Goal: Information Seeking & Learning: Find specific page/section

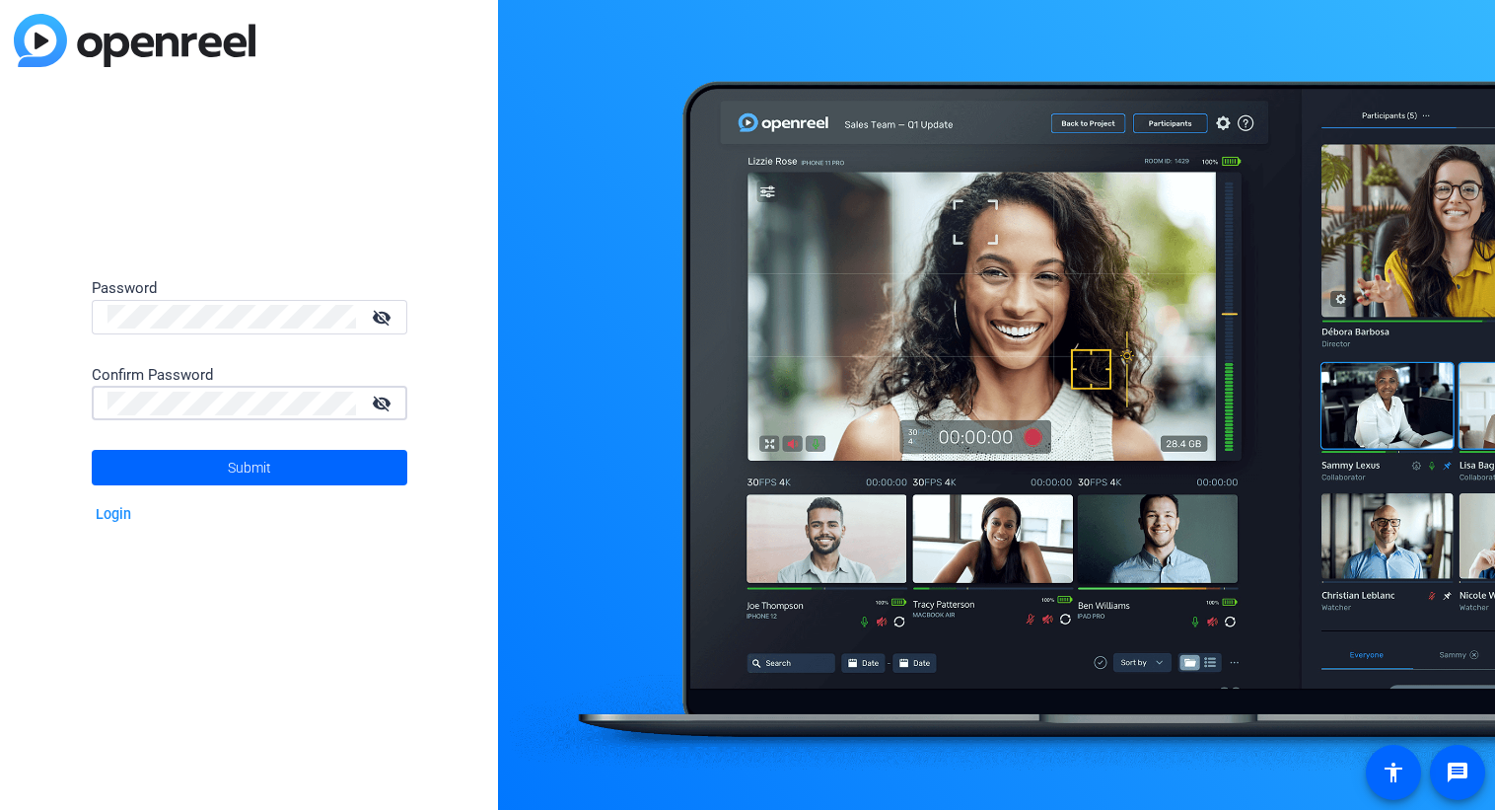
click at [241, 478] on span "Submit" at bounding box center [249, 467] width 43 height 49
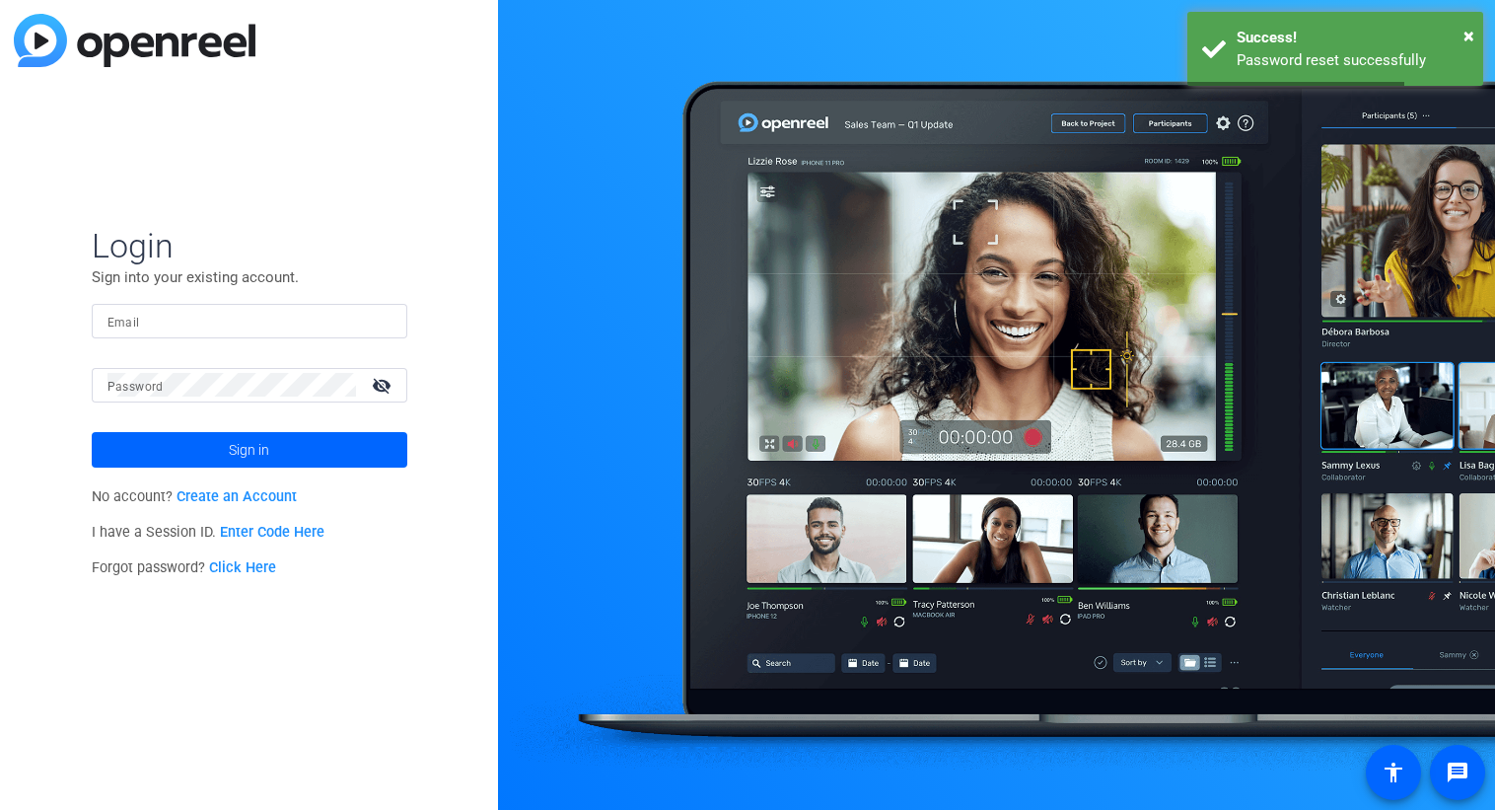
click at [222, 324] on input "Email" at bounding box center [249, 321] width 284 height 24
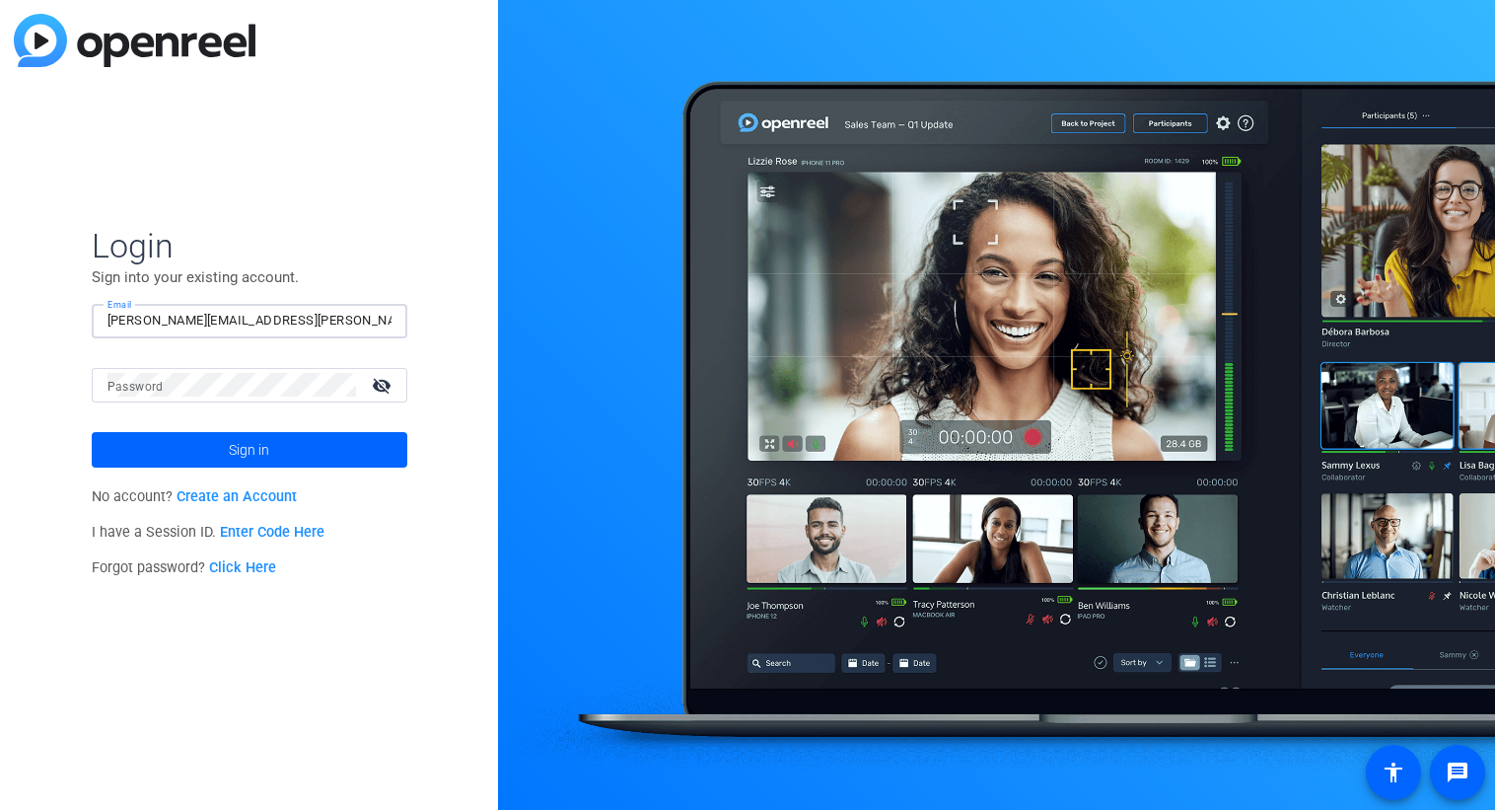
type input "matthew.gervais@pfizer.com"
click at [92, 432] on button "Sign in" at bounding box center [250, 449] width 316 height 35
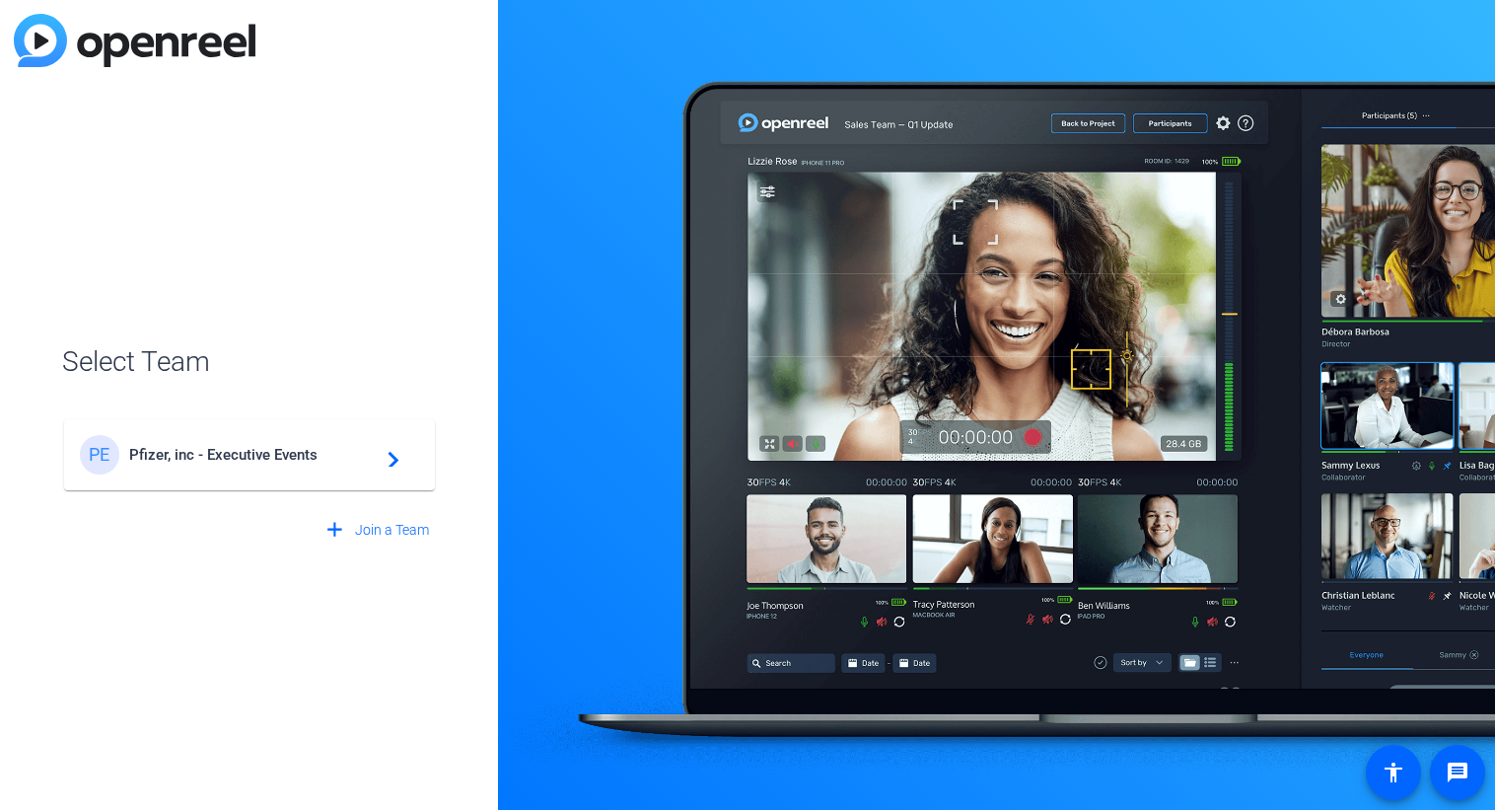
click at [266, 423] on mat-card-content "PE Pfizer, inc - Executive Events navigate_next" at bounding box center [249, 454] width 371 height 71
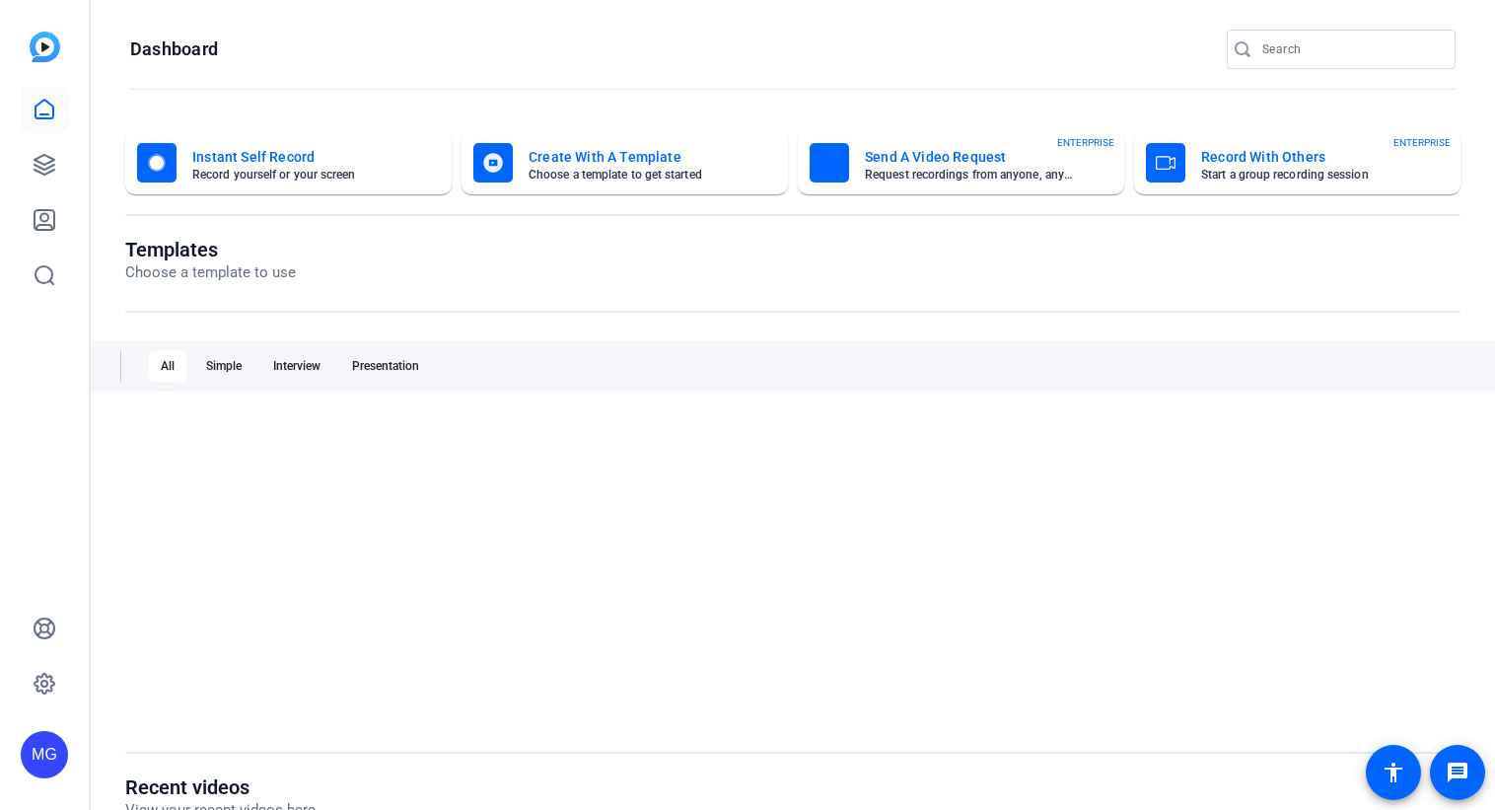
click at [264, 476] on div at bounding box center [792, 571] width 1335 height 306
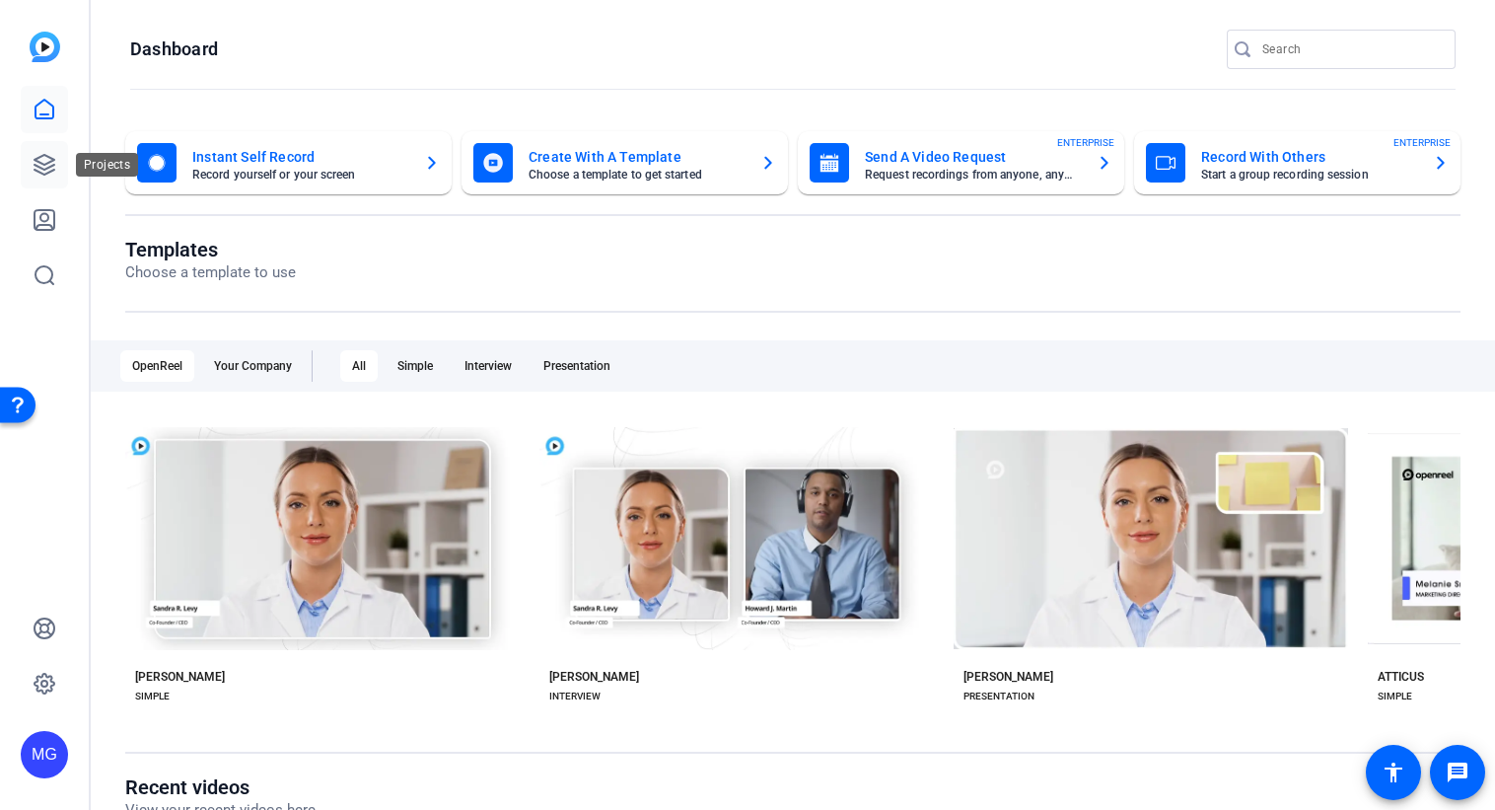
click at [49, 146] on link at bounding box center [44, 164] width 47 height 47
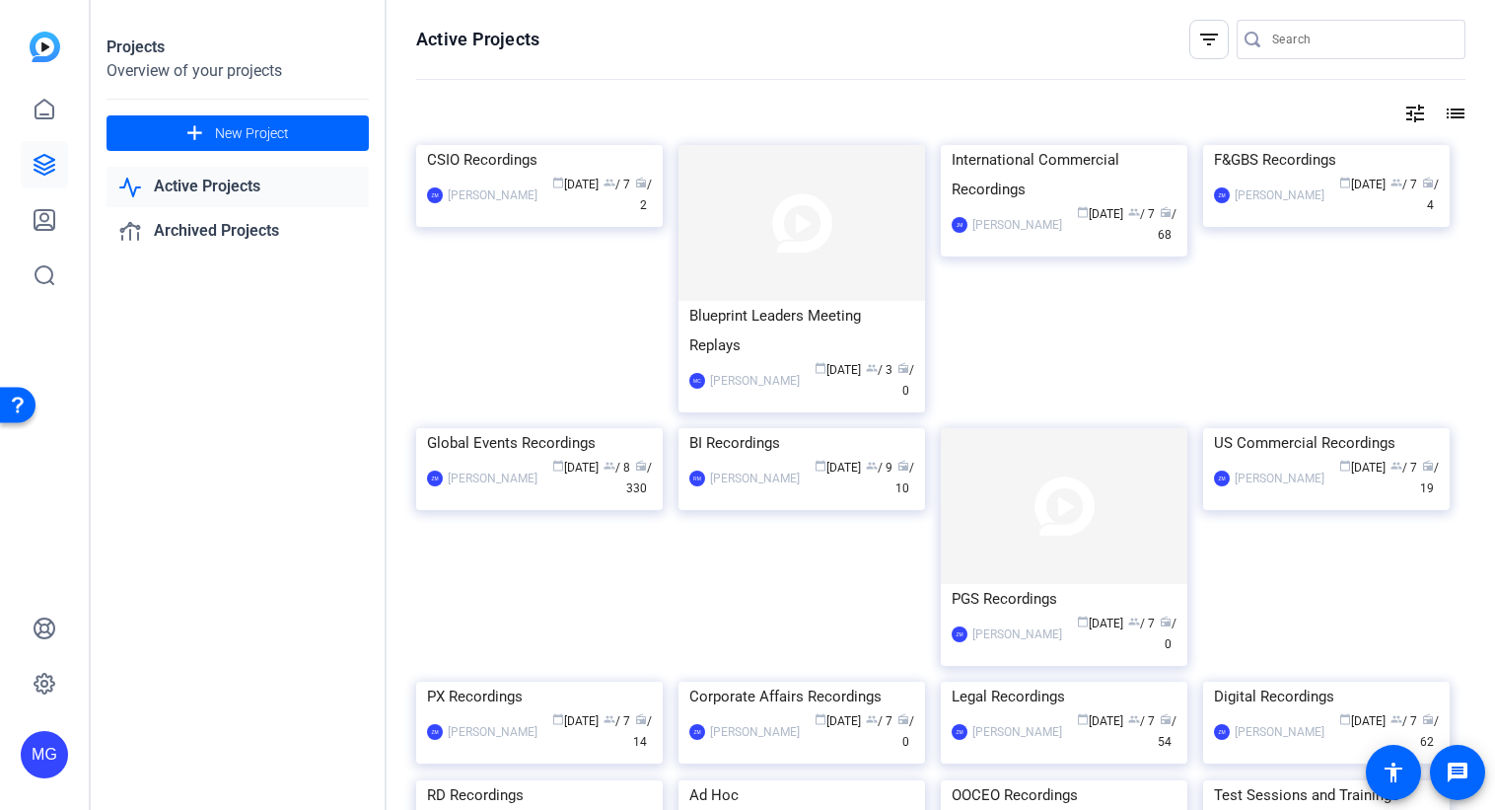
click at [948, 409] on div "International Commercial Recordings JM John Martinho calendar_today Mar 12 grou…" at bounding box center [1072, 286] width 262 height 283
click at [51, 268] on icon at bounding box center [45, 275] width 24 height 24
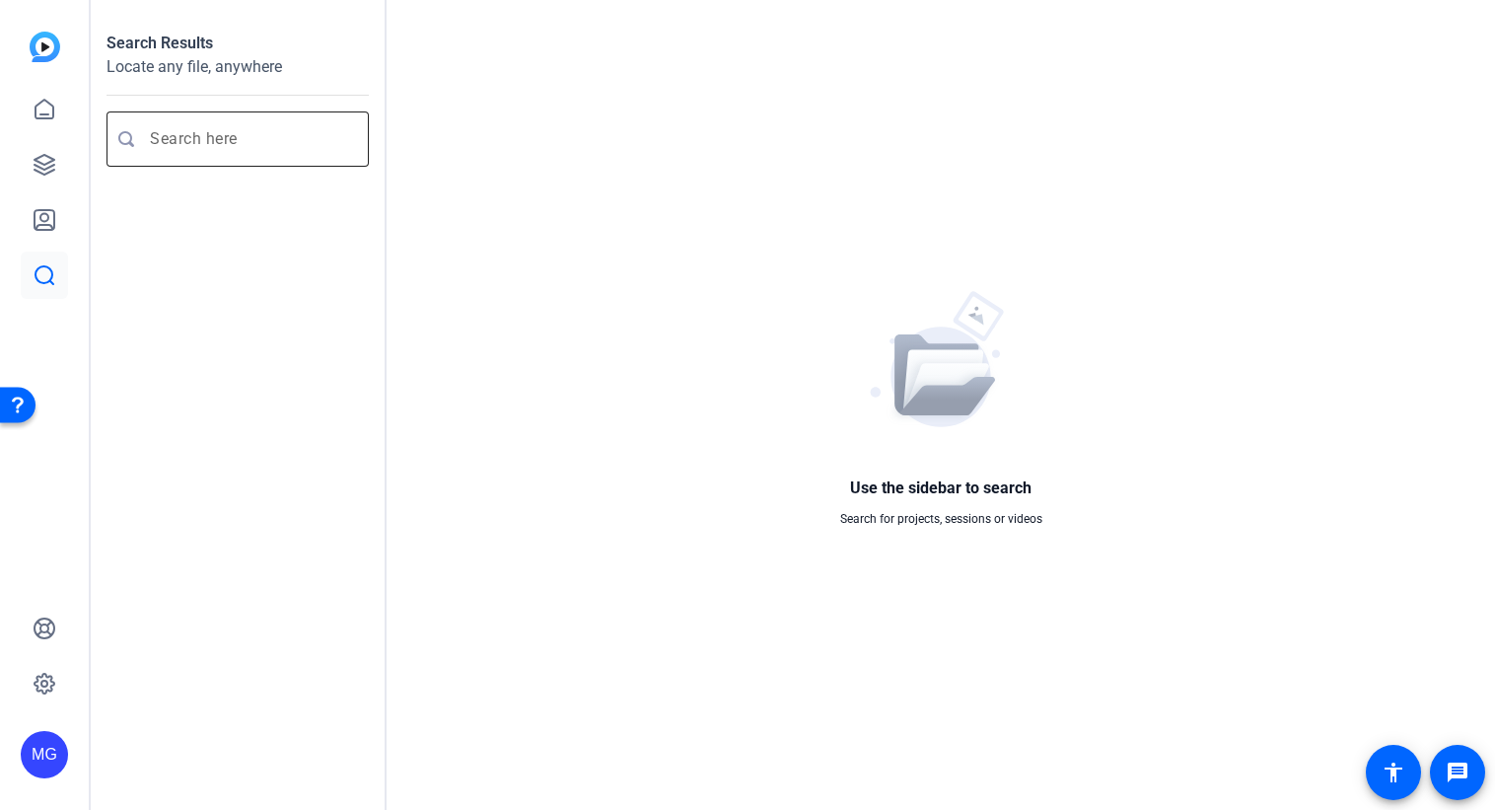
click at [308, 153] on div at bounding box center [251, 138] width 203 height 55
type input "dlt"
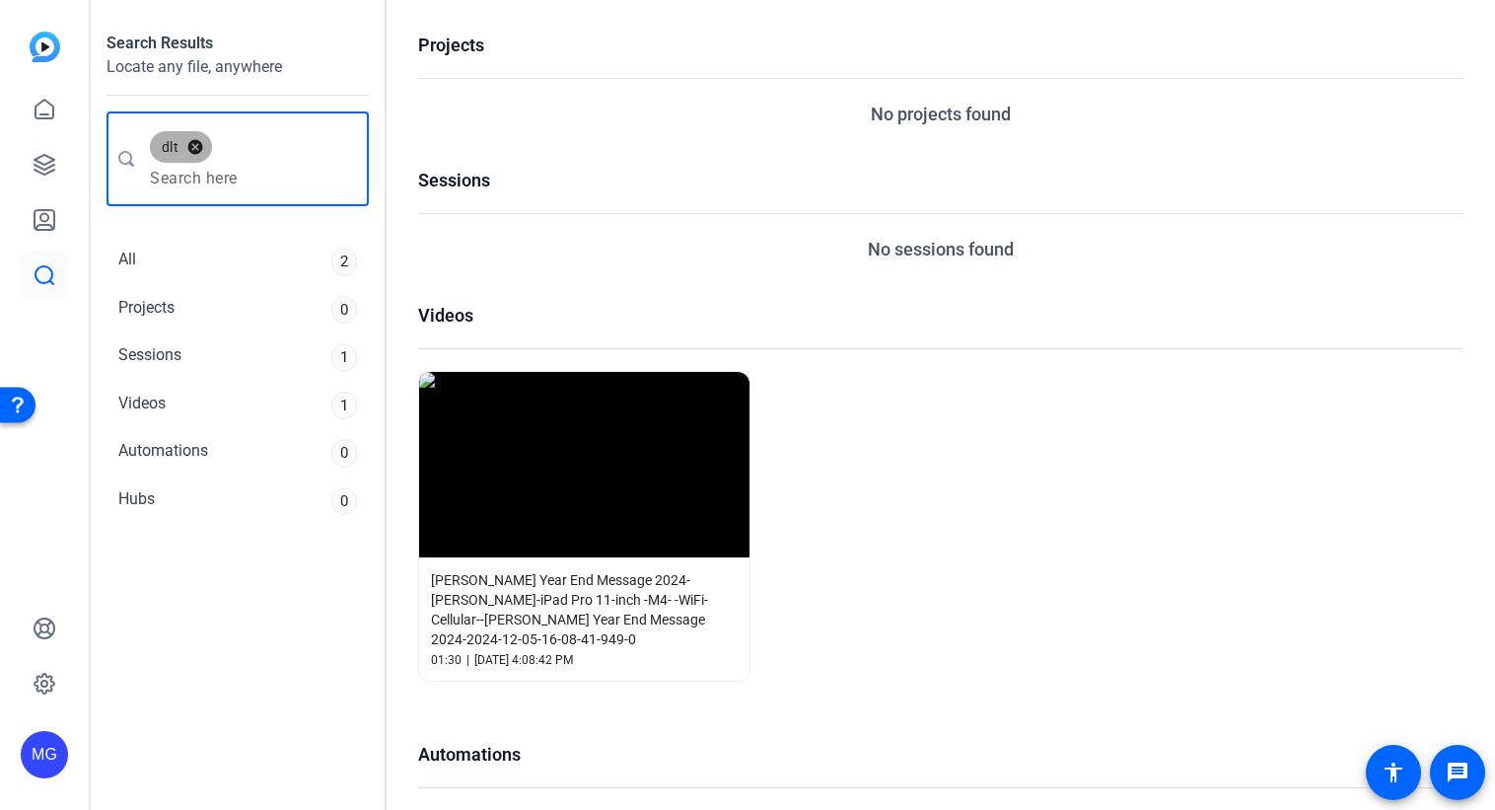
click at [194, 147] on button "cancel" at bounding box center [195, 147] width 34 height 18
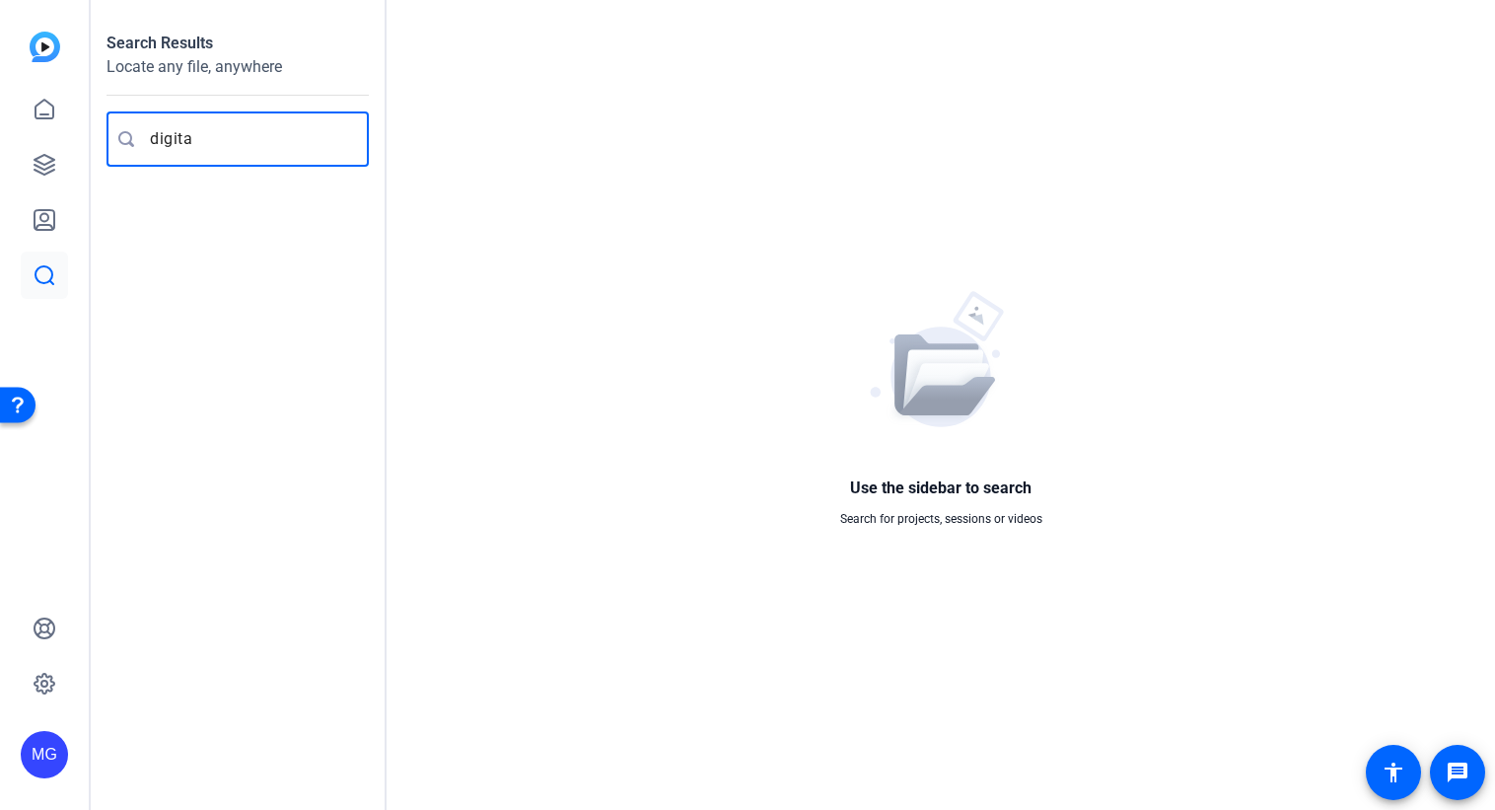
type input "digital"
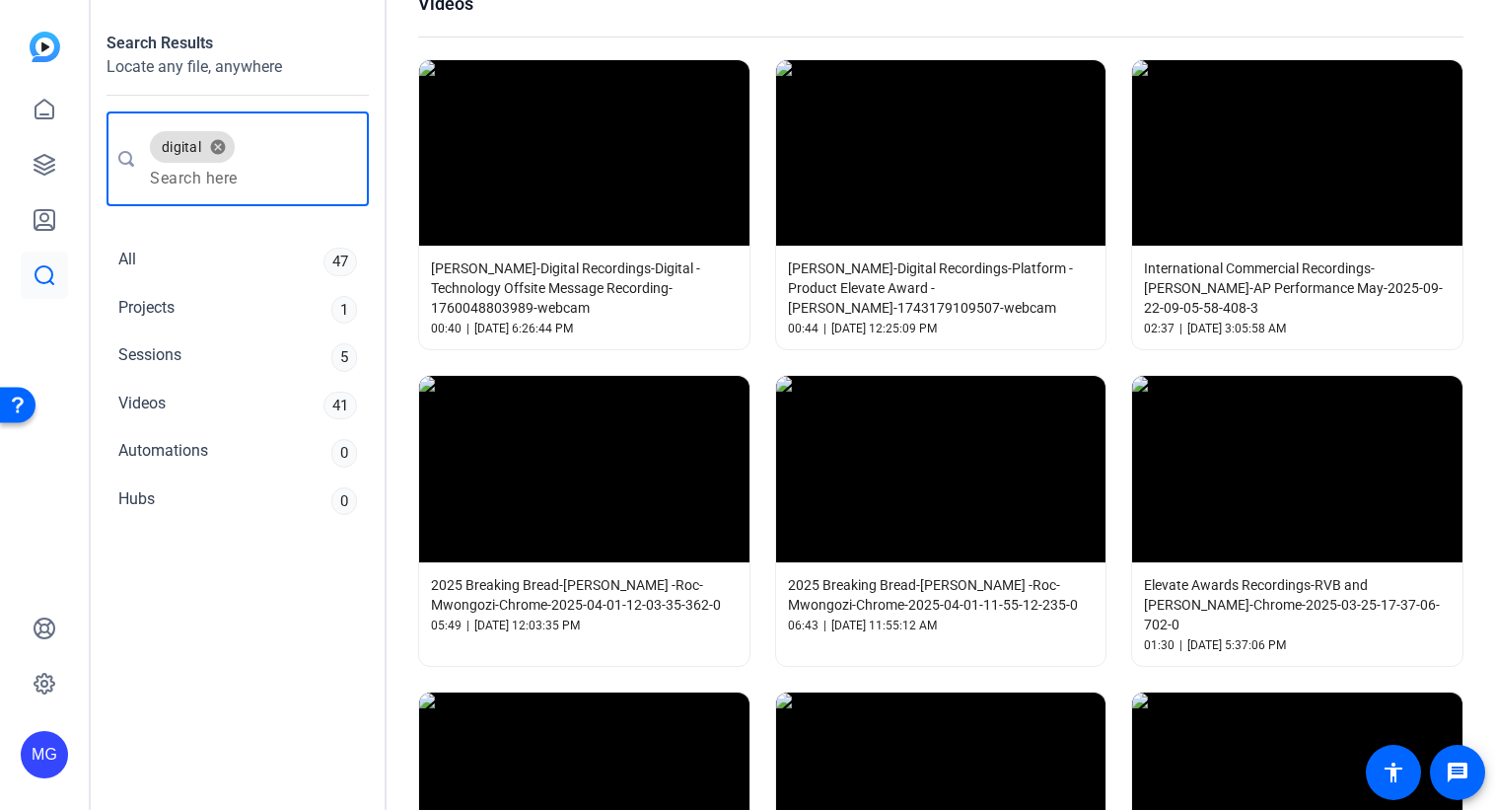
scroll to position [690, 0]
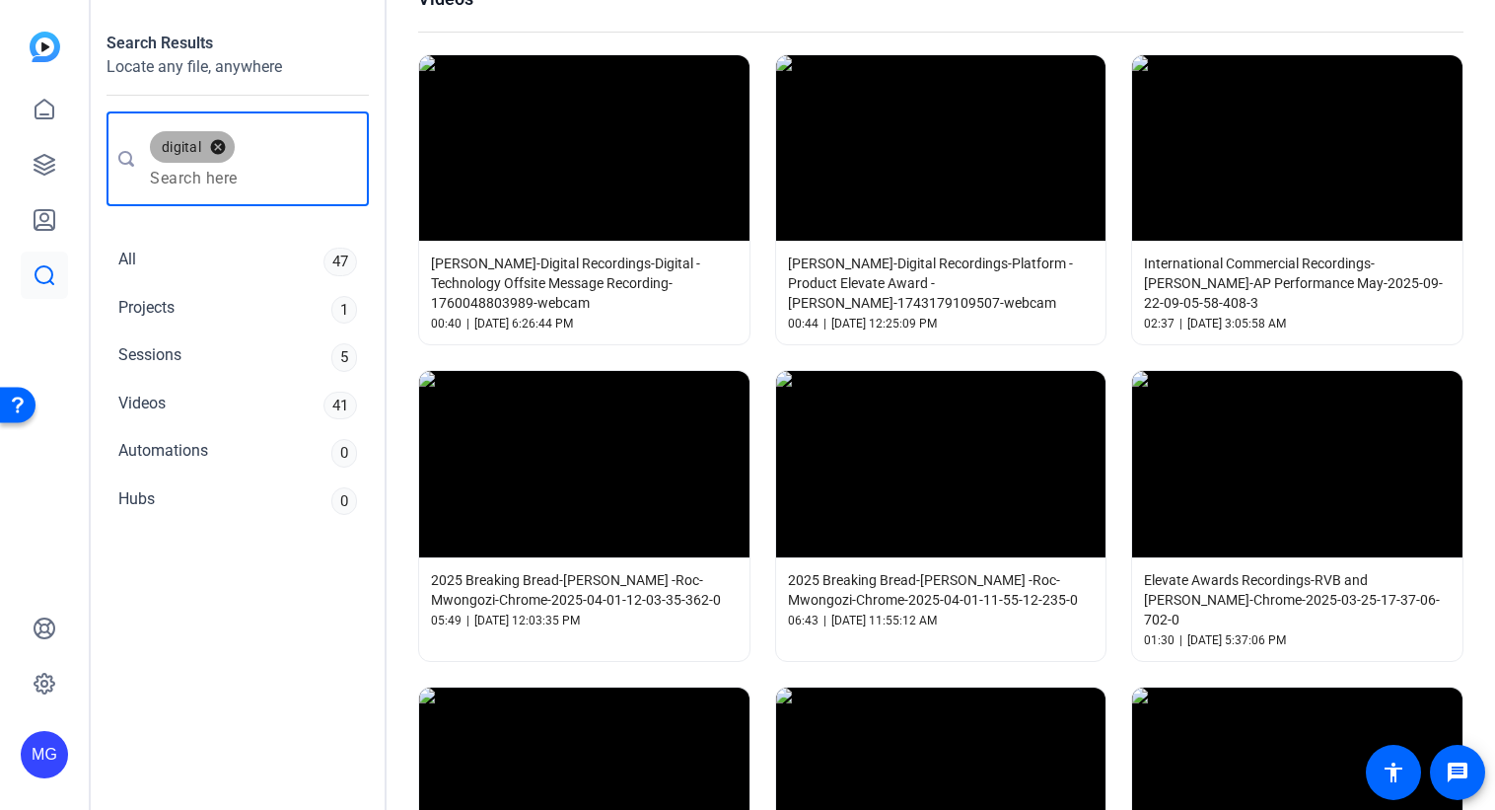
click at [222, 150] on button "cancel" at bounding box center [218, 147] width 34 height 18
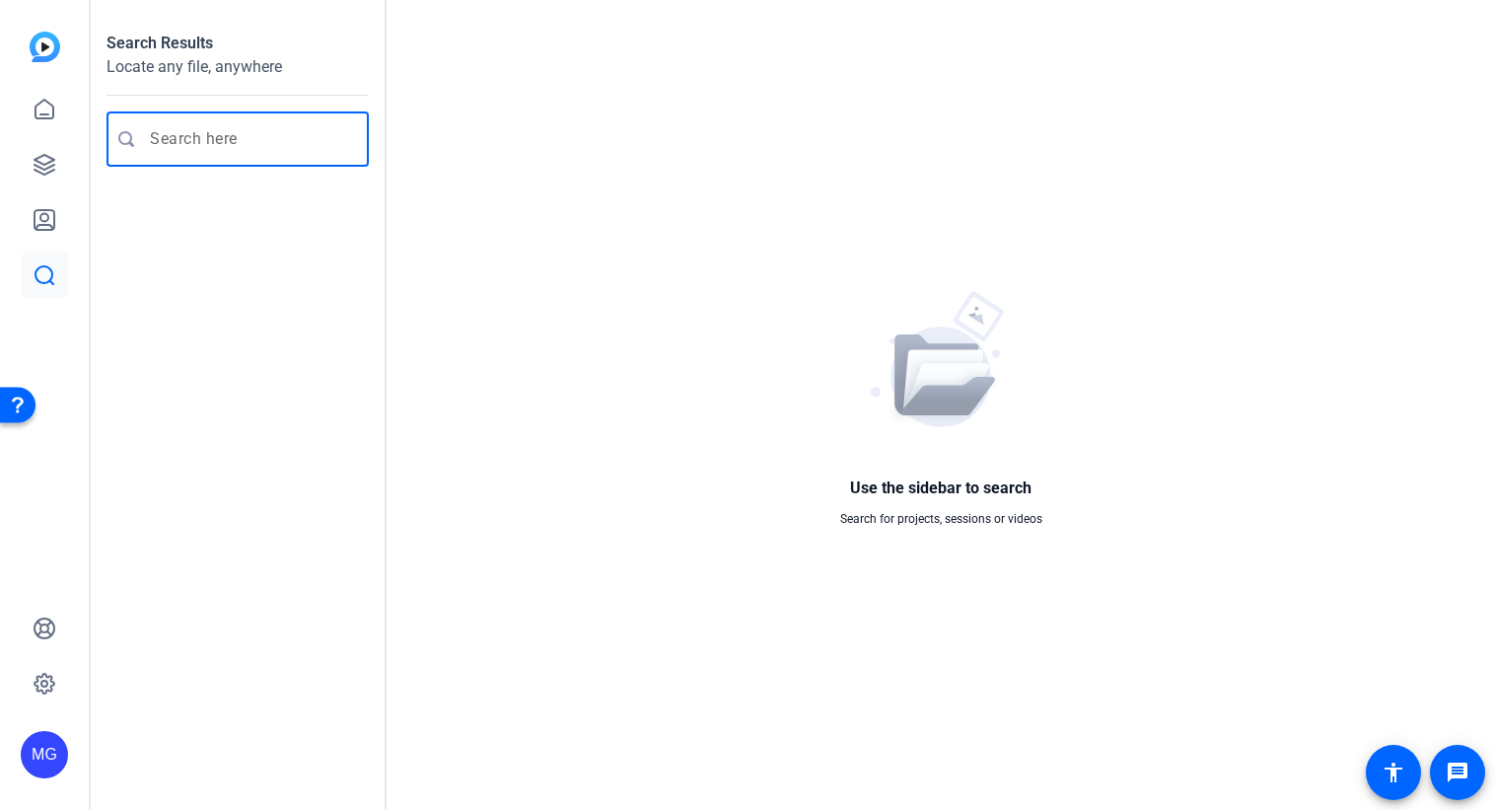
click at [214, 143] on input "Enter search query" at bounding box center [247, 139] width 195 height 24
type input "offsite"
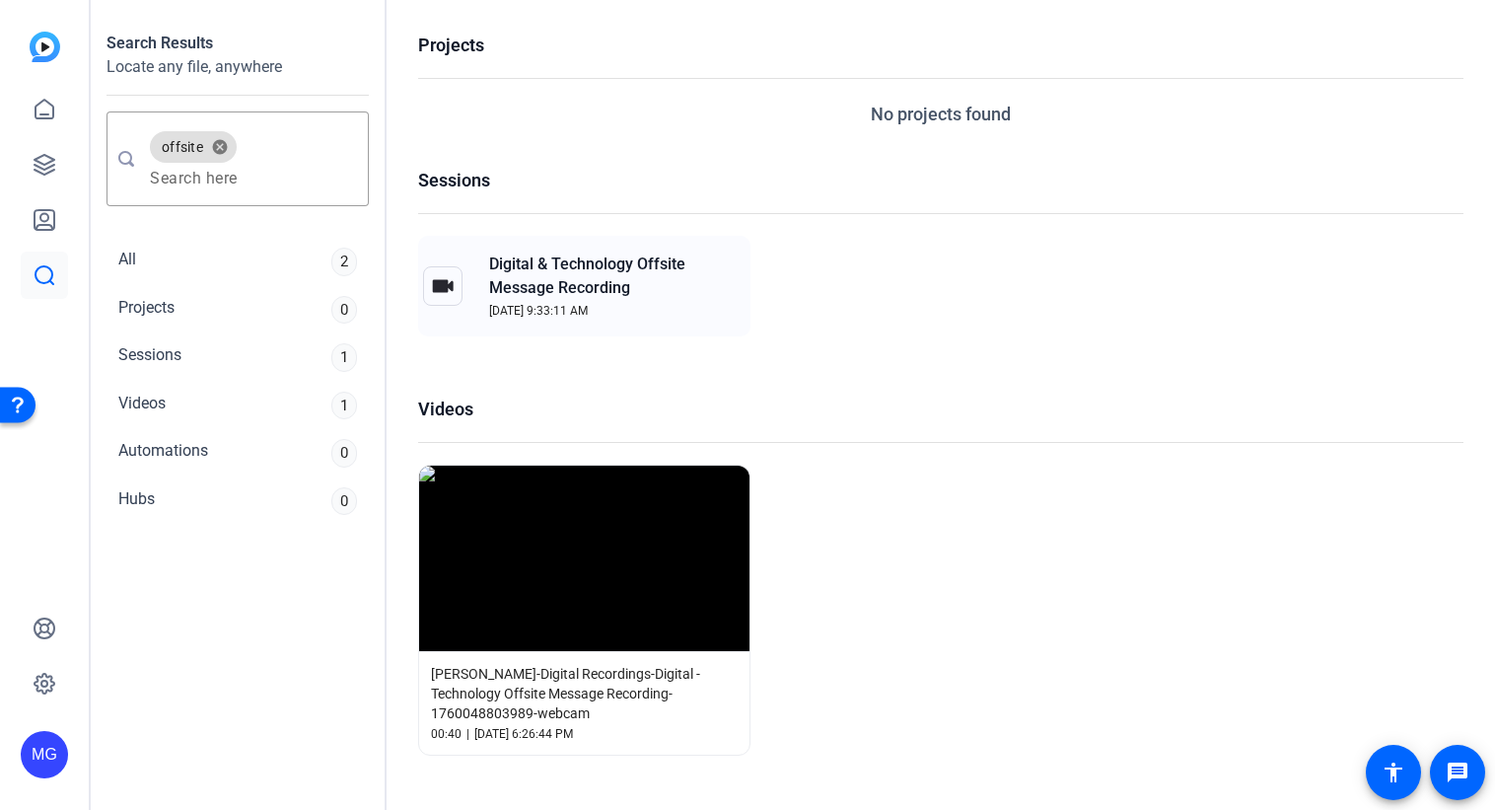
click at [603, 266] on span "Digital & Technology Offsite Message Recording" at bounding box center [611, 275] width 245 height 47
click at [170, 350] on div "Sessions" at bounding box center [149, 357] width 63 height 29
click at [210, 252] on div "All 2" at bounding box center [237, 262] width 262 height 44
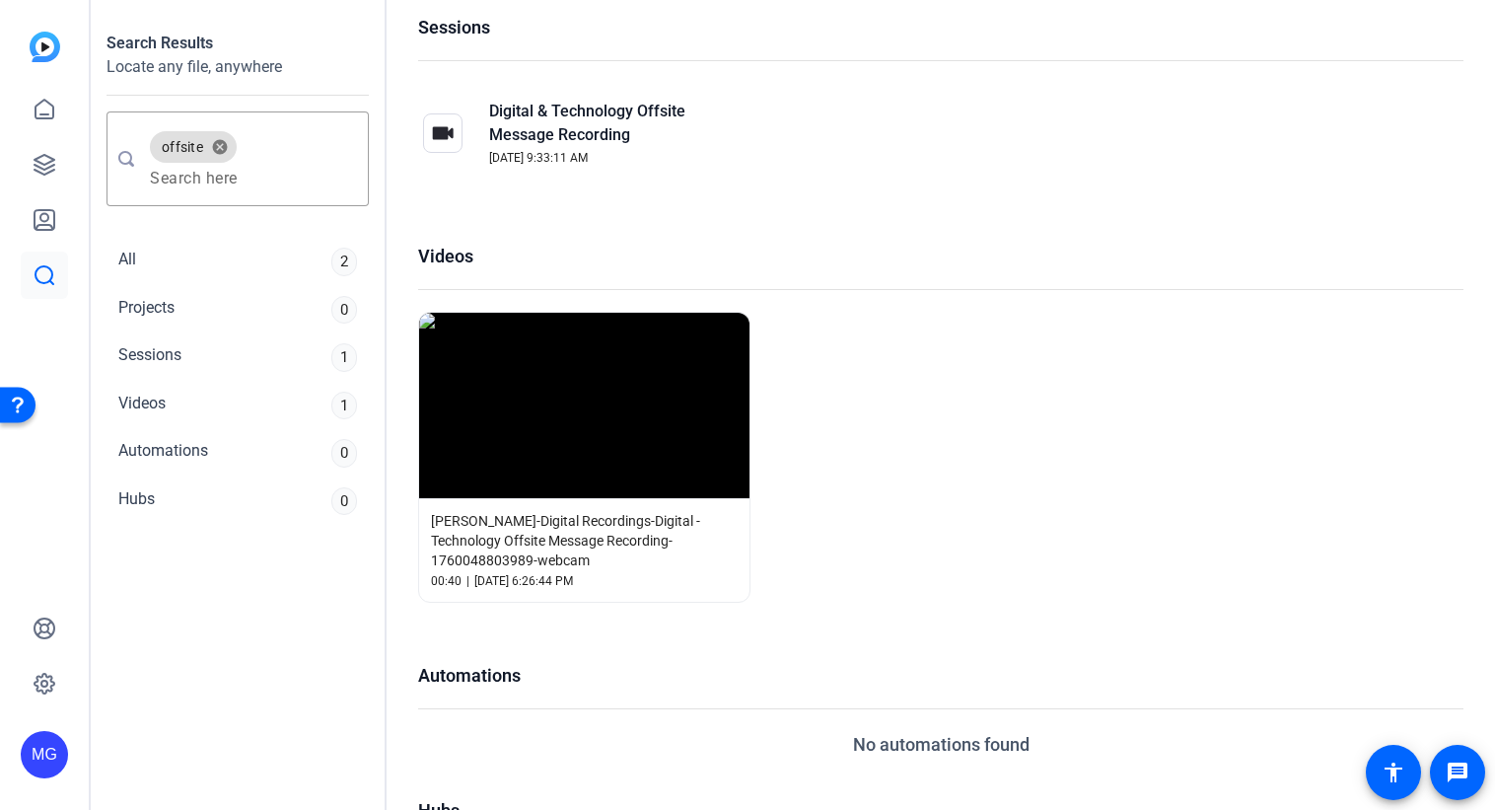
scroll to position [263, 0]
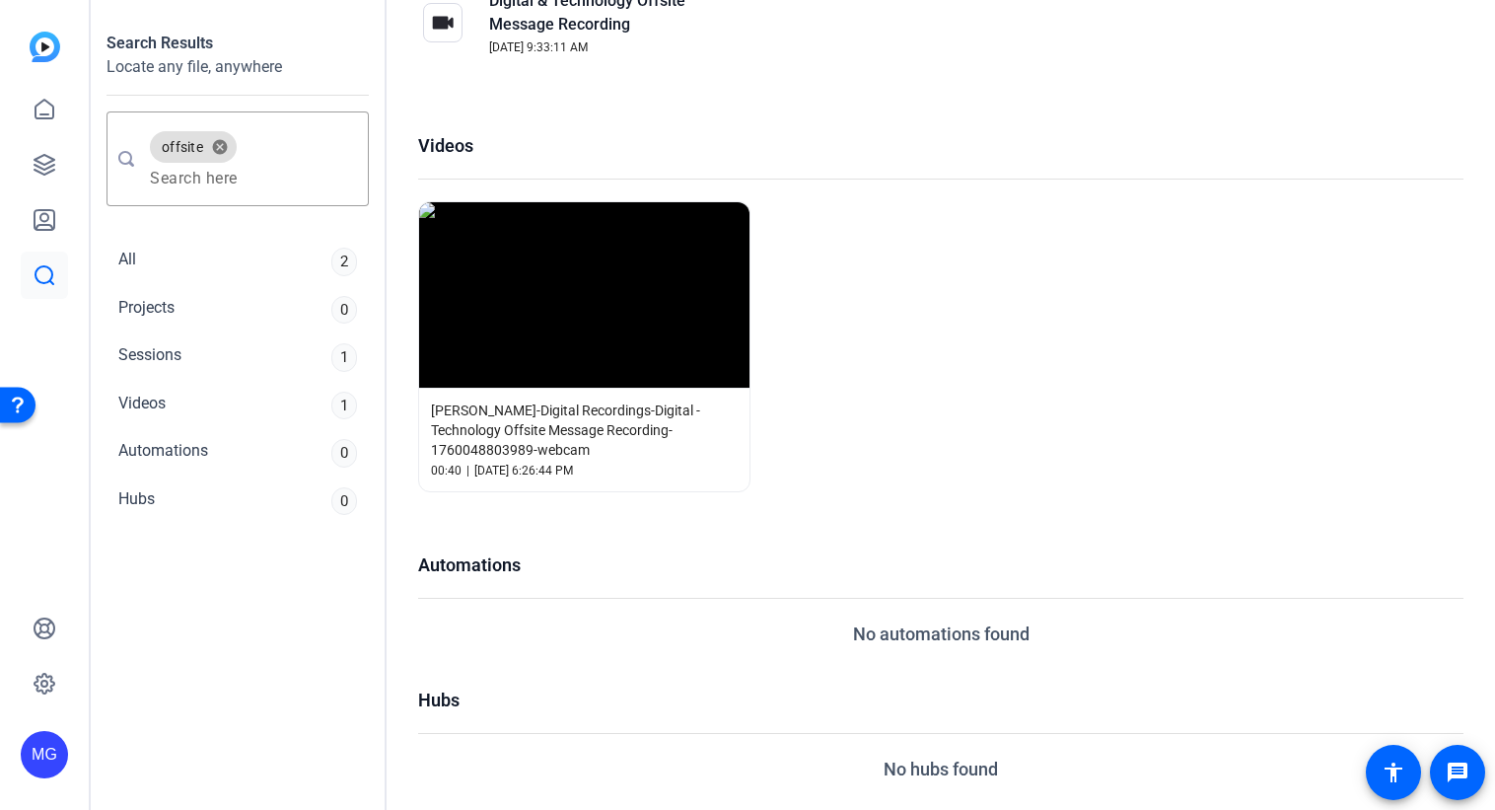
click at [655, 469] on div "00:40 | Oct 9, 2025, 6:26:44 PM" at bounding box center [584, 470] width 307 height 18
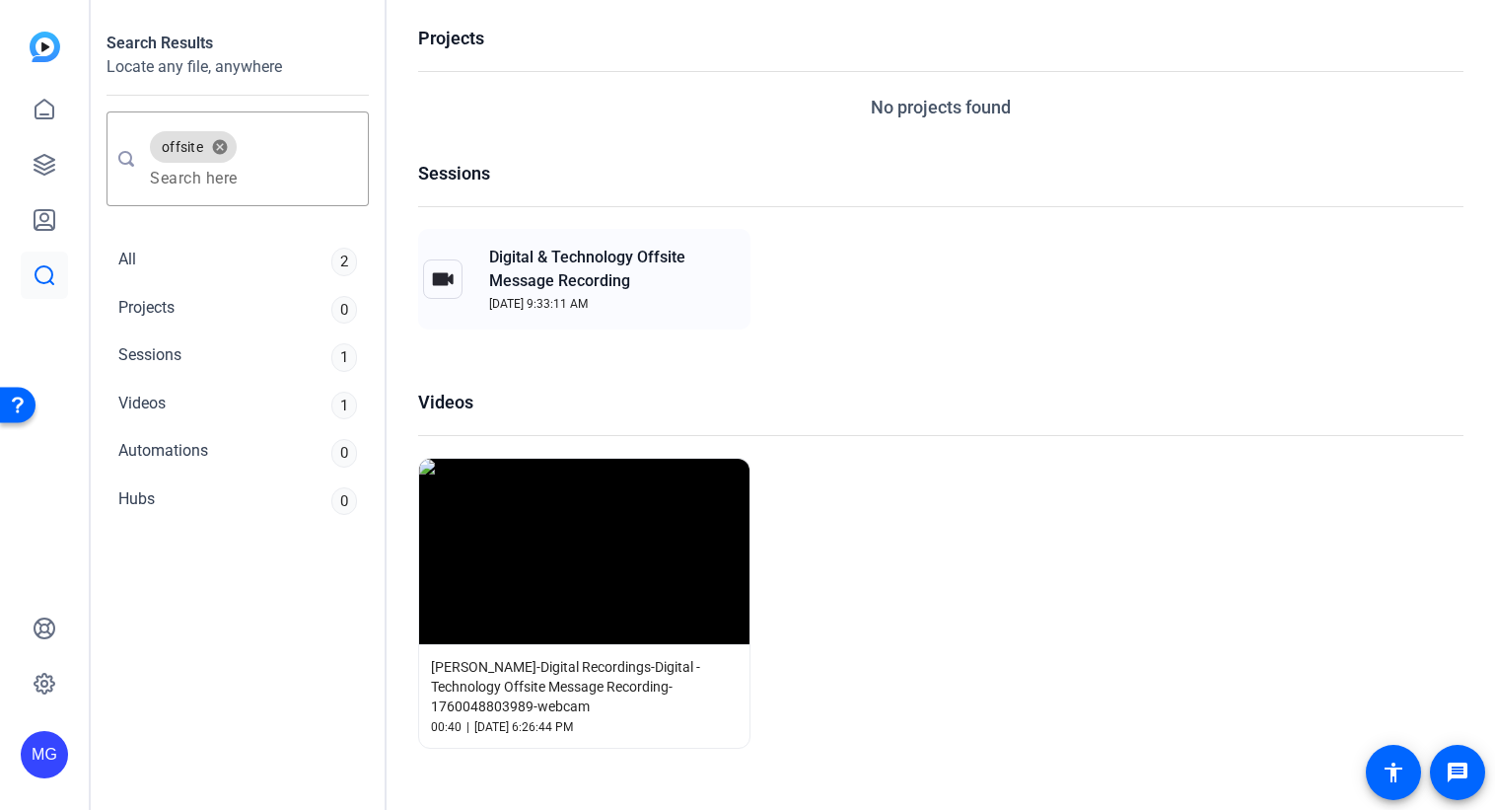
scroll to position [8, 0]
click at [451, 177] on h1 "Sessions" at bounding box center [940, 172] width 1045 height 27
click at [430, 281] on div at bounding box center [442, 277] width 39 height 39
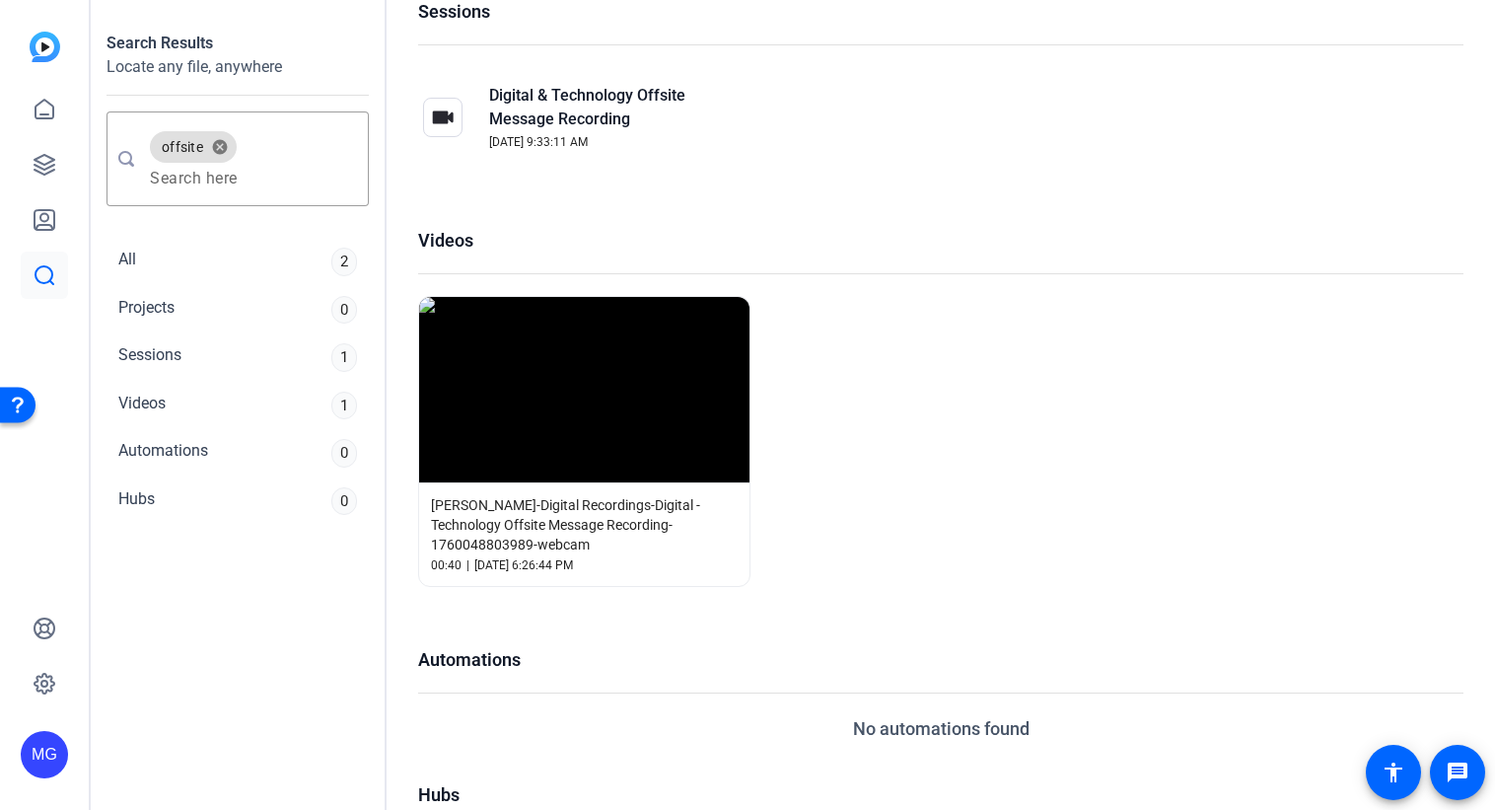
scroll to position [167, 0]
click at [216, 408] on div "Videos 1" at bounding box center [237, 406] width 262 height 44
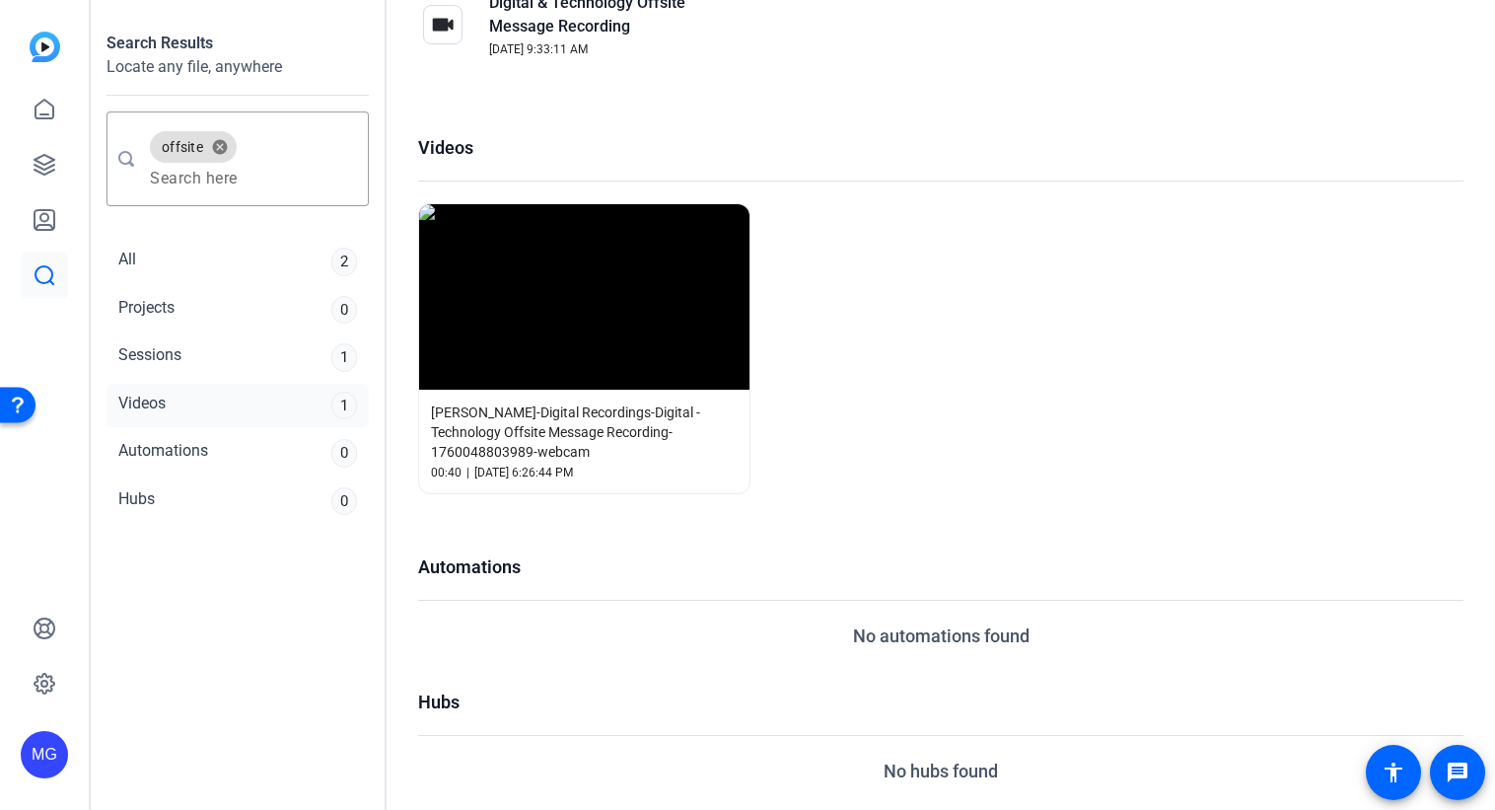
scroll to position [263, 0]
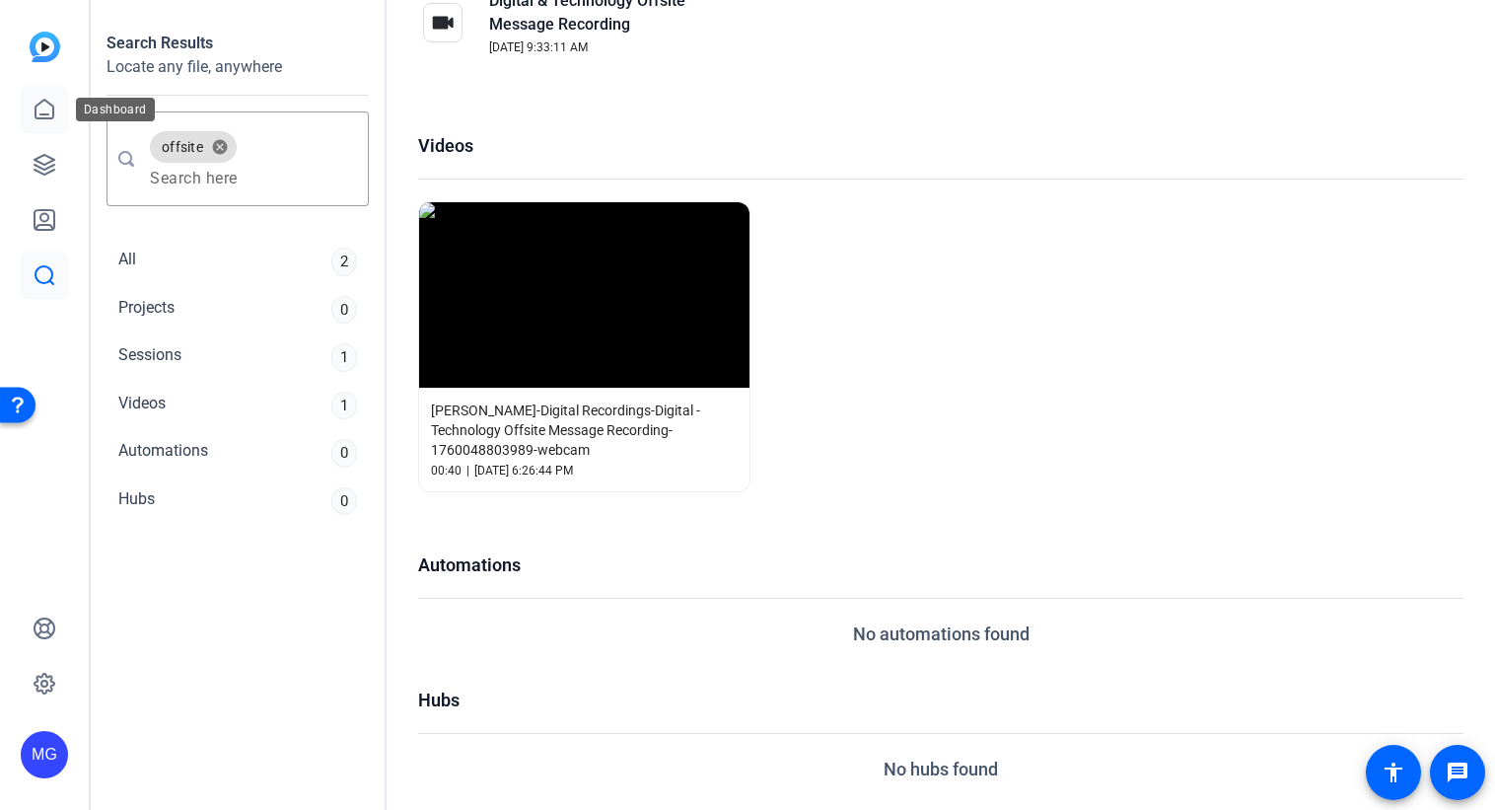
click at [43, 113] on icon at bounding box center [44, 109] width 18 height 19
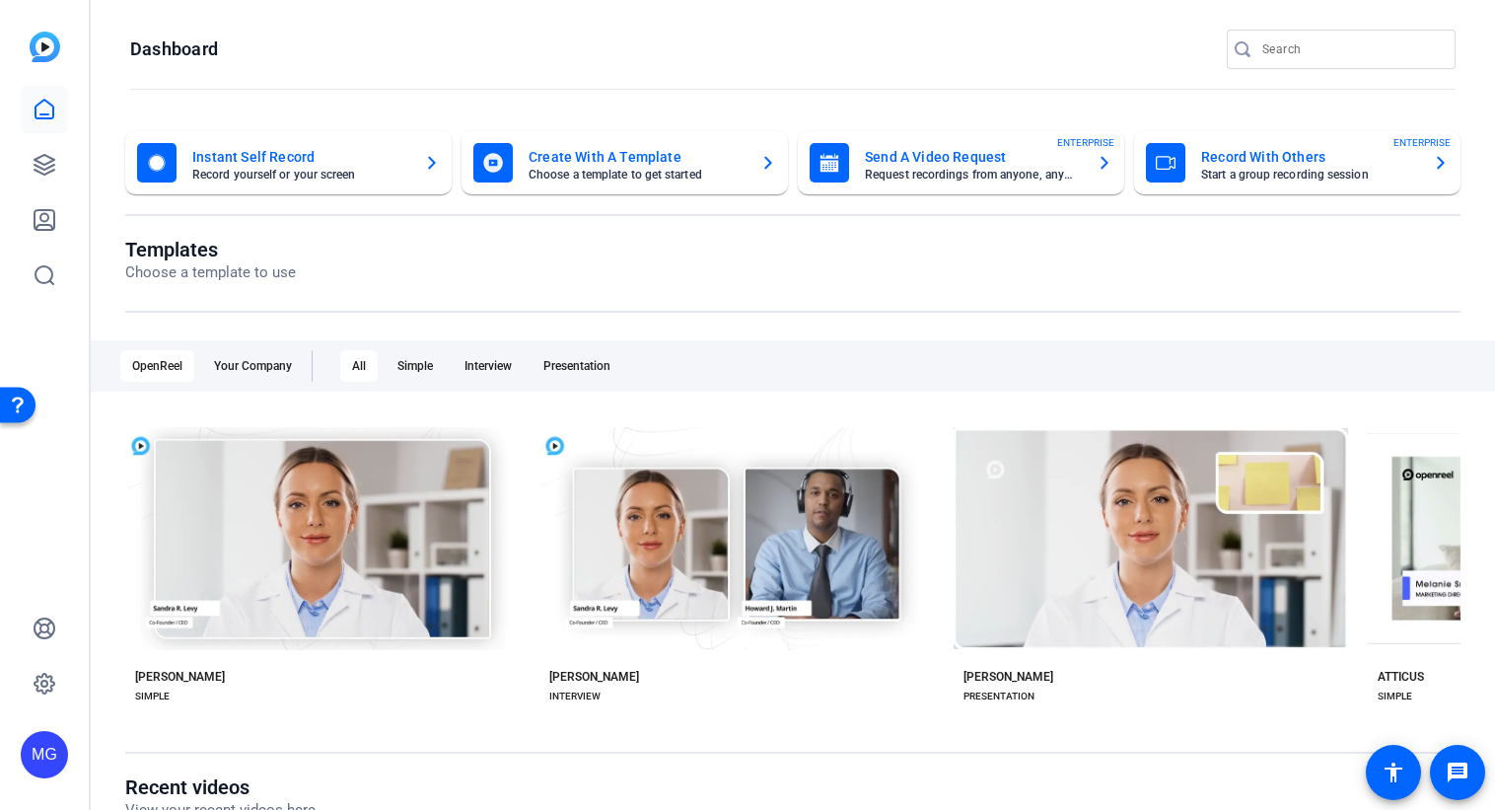
click at [1337, 26] on mat-toolbar "Dashboard" at bounding box center [793, 55] width 1404 height 111
click at [1326, 51] on input "Search" at bounding box center [1350, 49] width 177 height 24
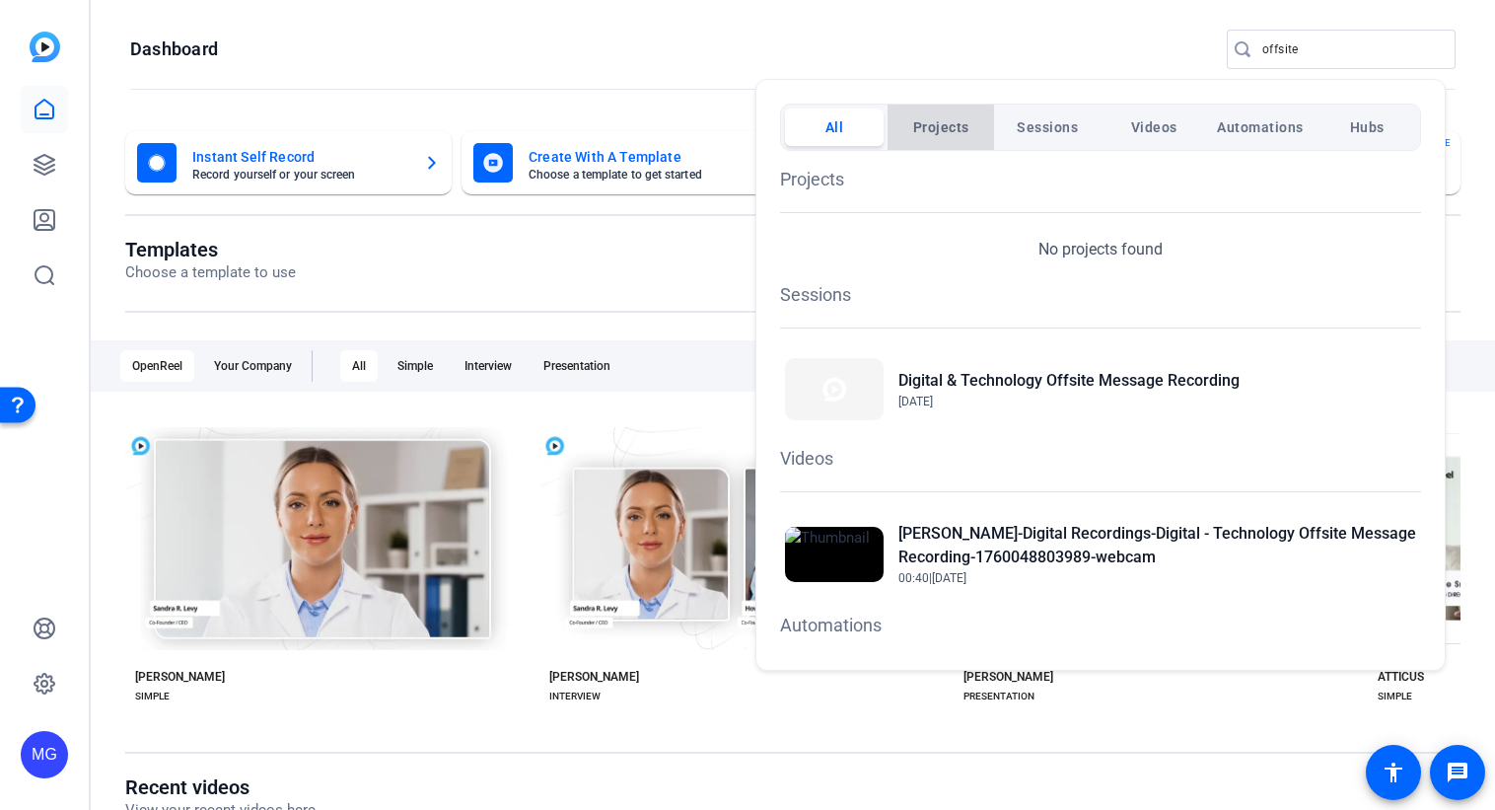
click at [951, 117] on span "Projects" at bounding box center [941, 126] width 56 height 35
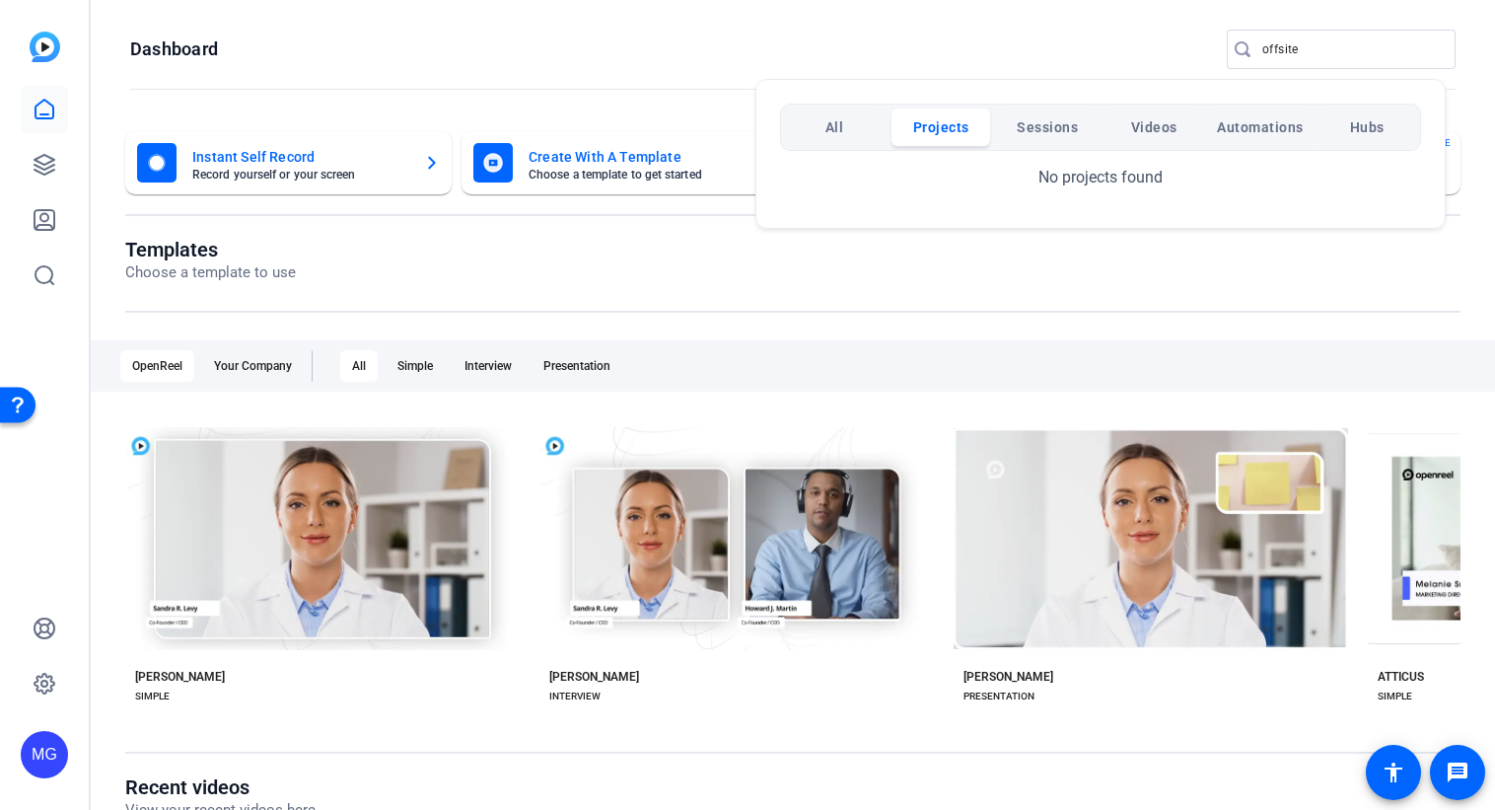
click at [825, 127] on span "All" at bounding box center [834, 126] width 19 height 35
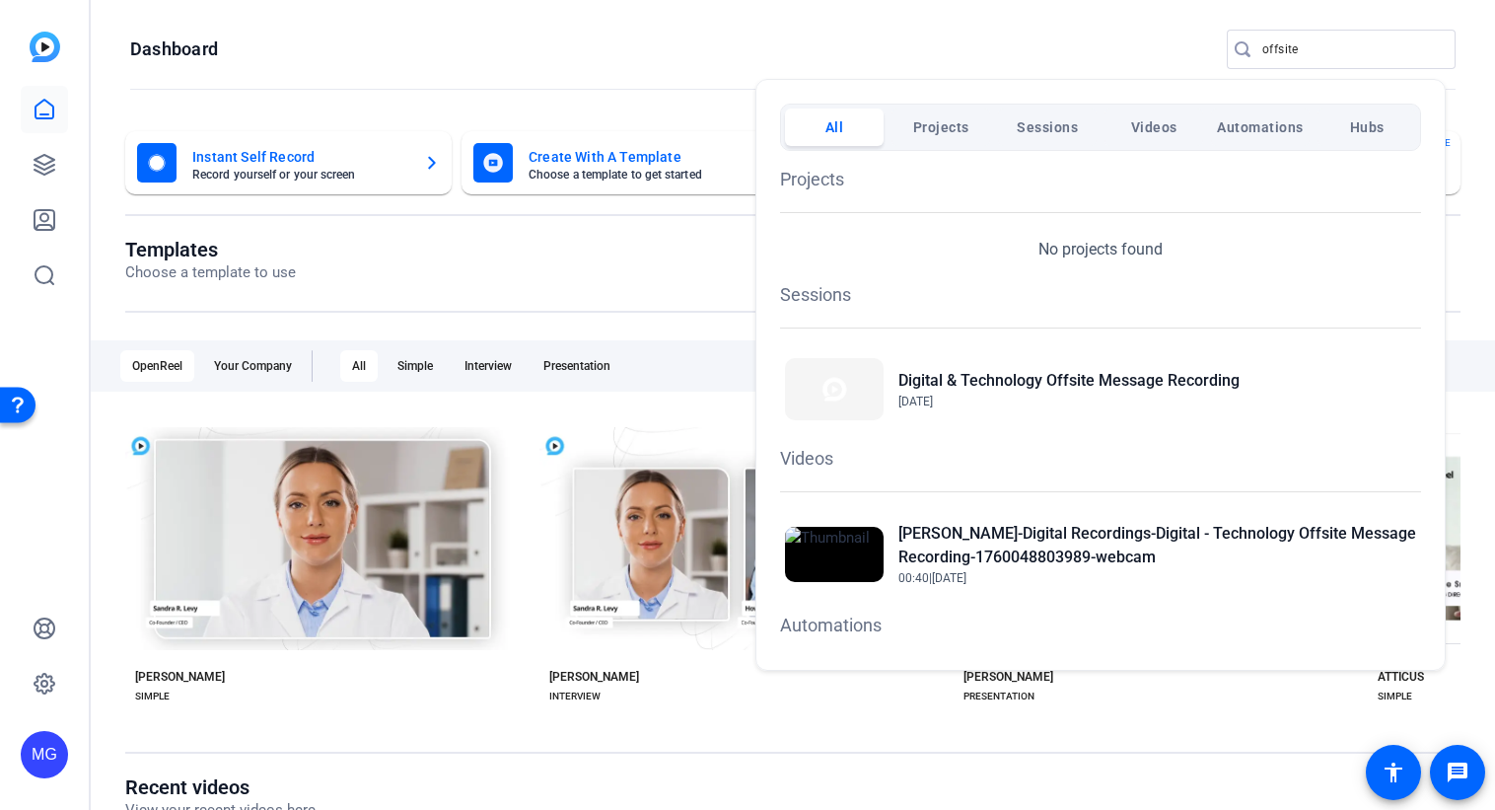
click at [1232, 26] on div at bounding box center [747, 405] width 1495 height 810
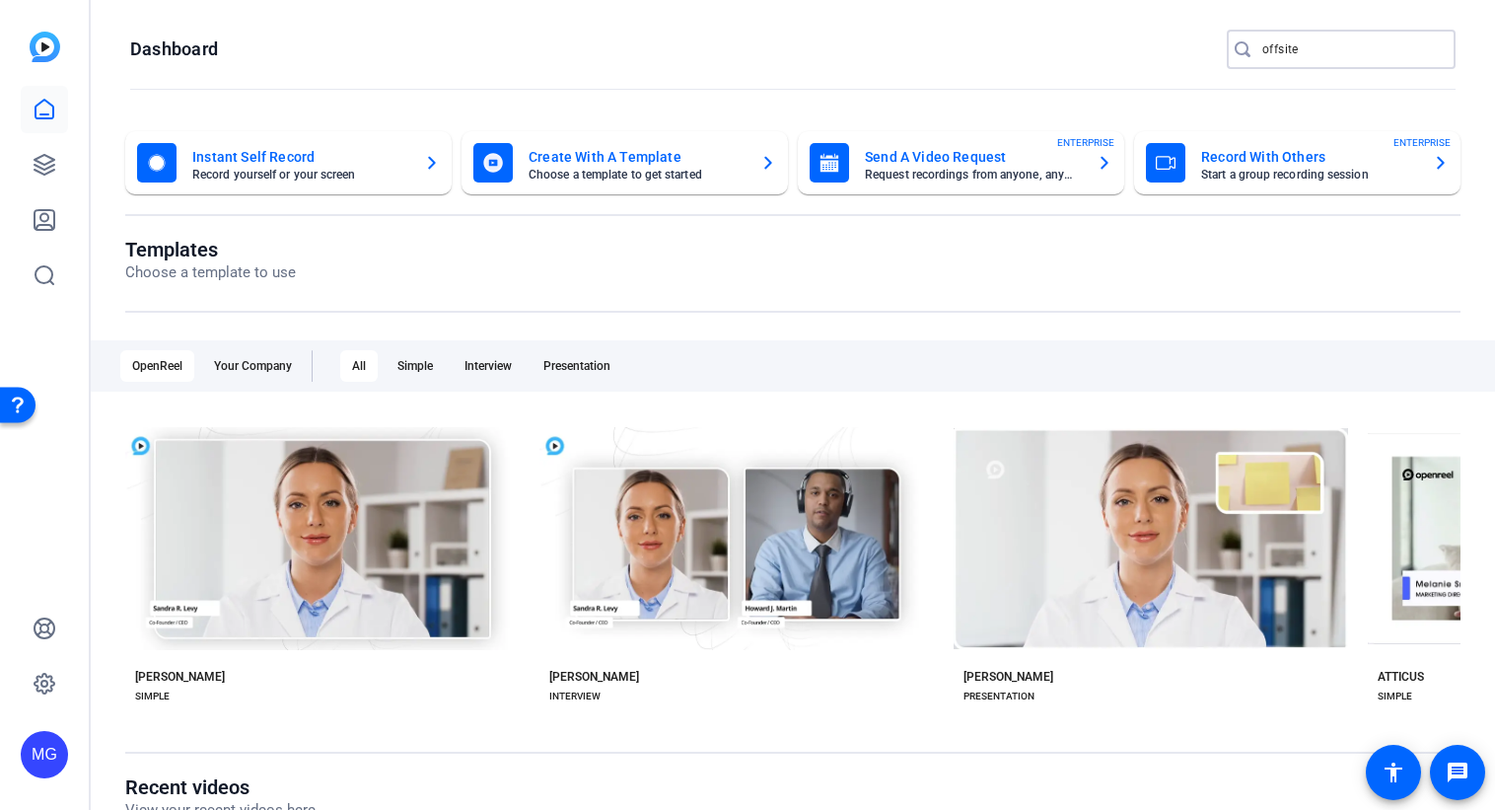
click at [1262, 48] on input "offsite" at bounding box center [1350, 49] width 177 height 24
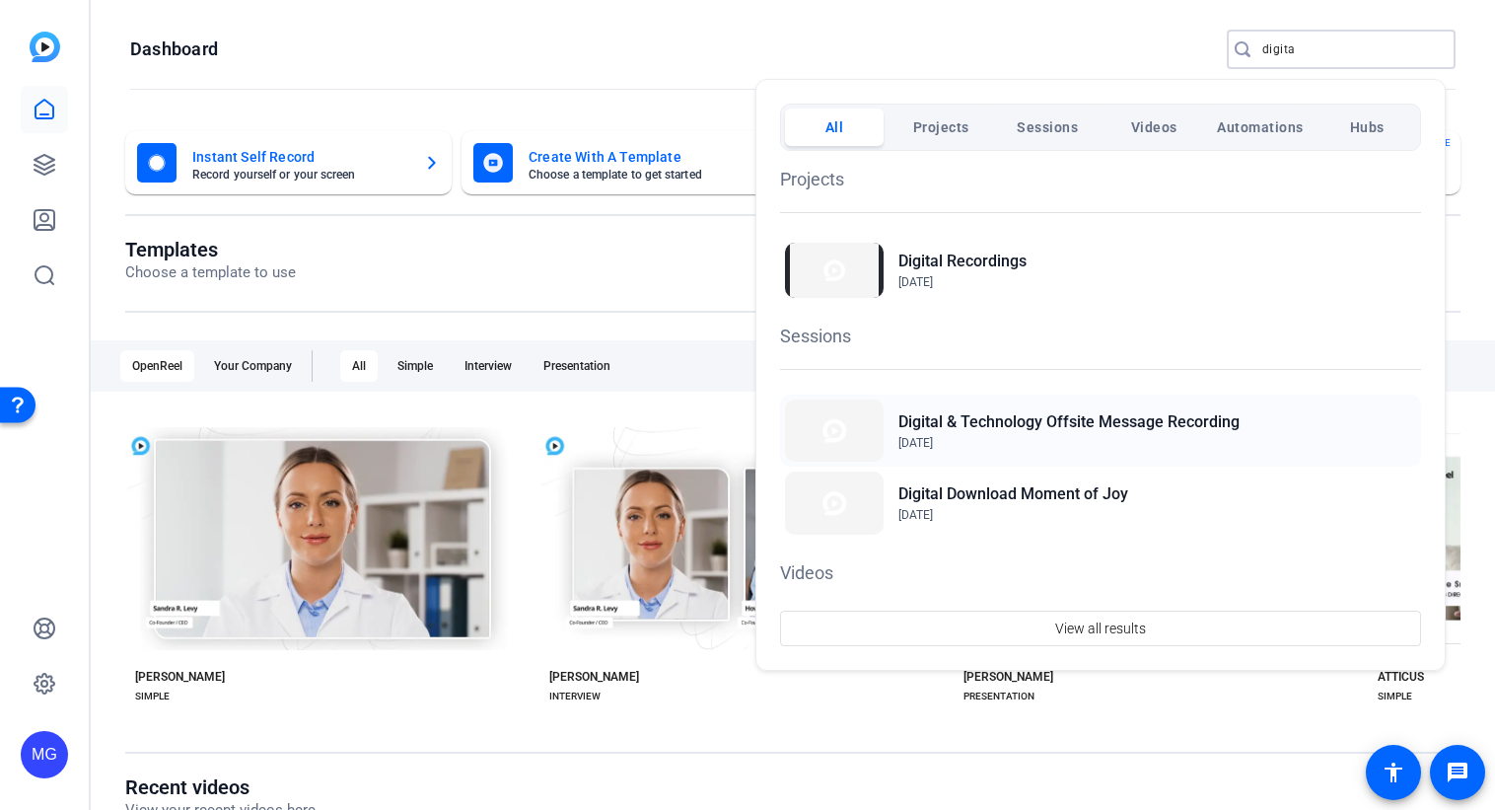
type input "digita"
click at [922, 428] on h2 "Digital & Technology Offsite Message Recording" at bounding box center [1068, 422] width 341 height 24
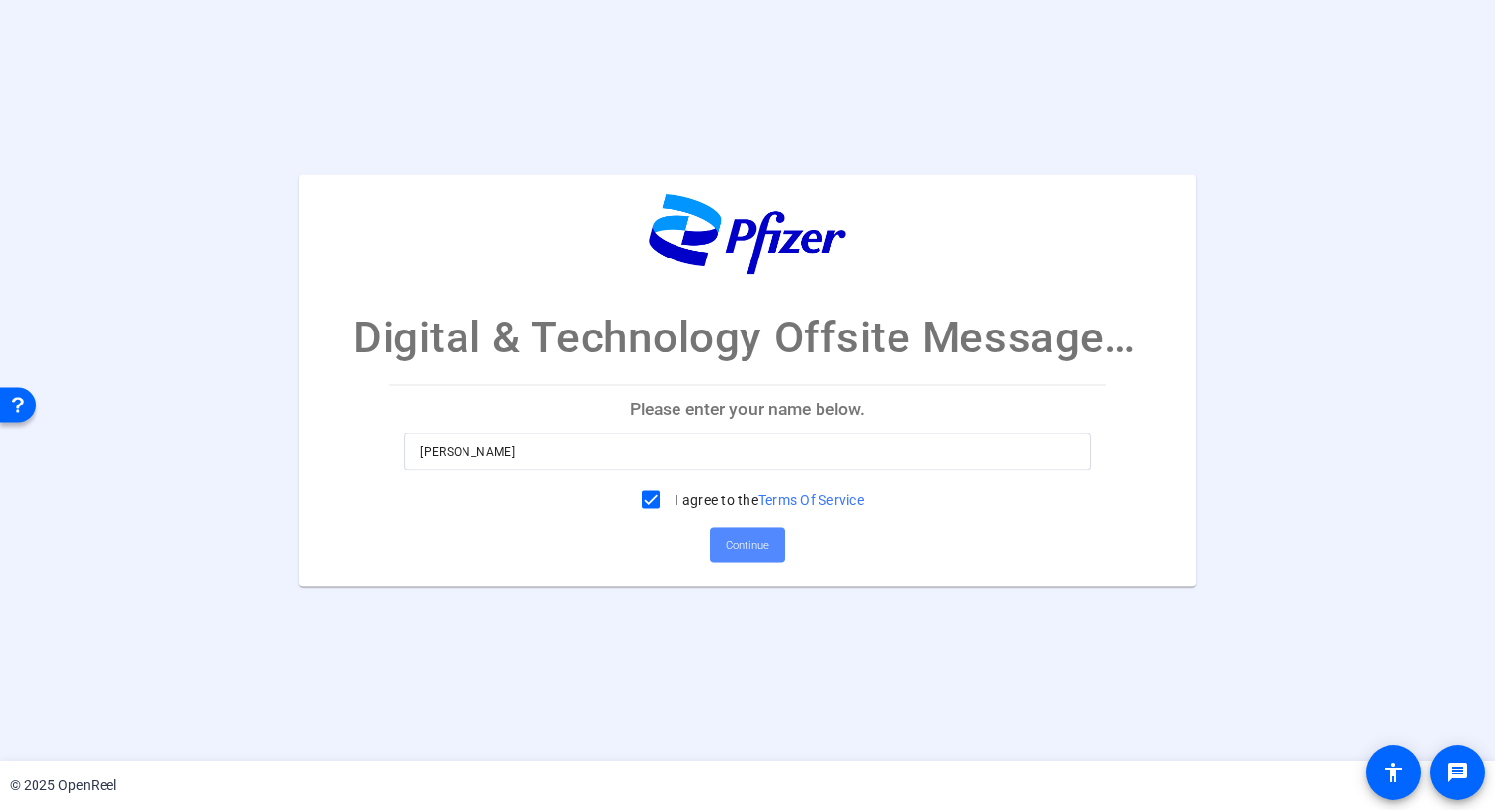
click at [739, 544] on span "Continue" at bounding box center [747, 546] width 43 height 30
